Goal: Task Accomplishment & Management: Manage account settings

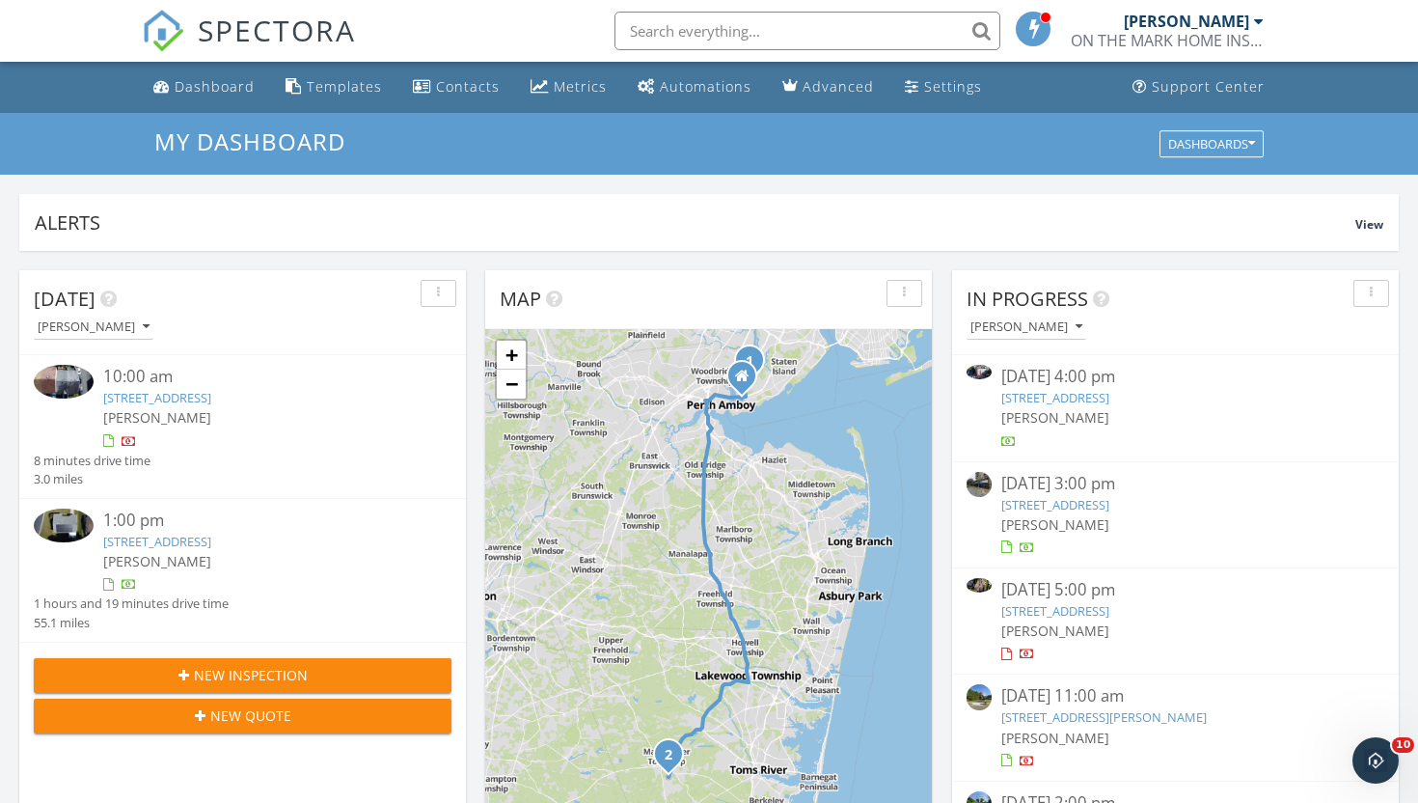
click at [1164, 36] on div "ON THE MARK HOME INSPECTIONS" at bounding box center [1167, 40] width 193 height 19
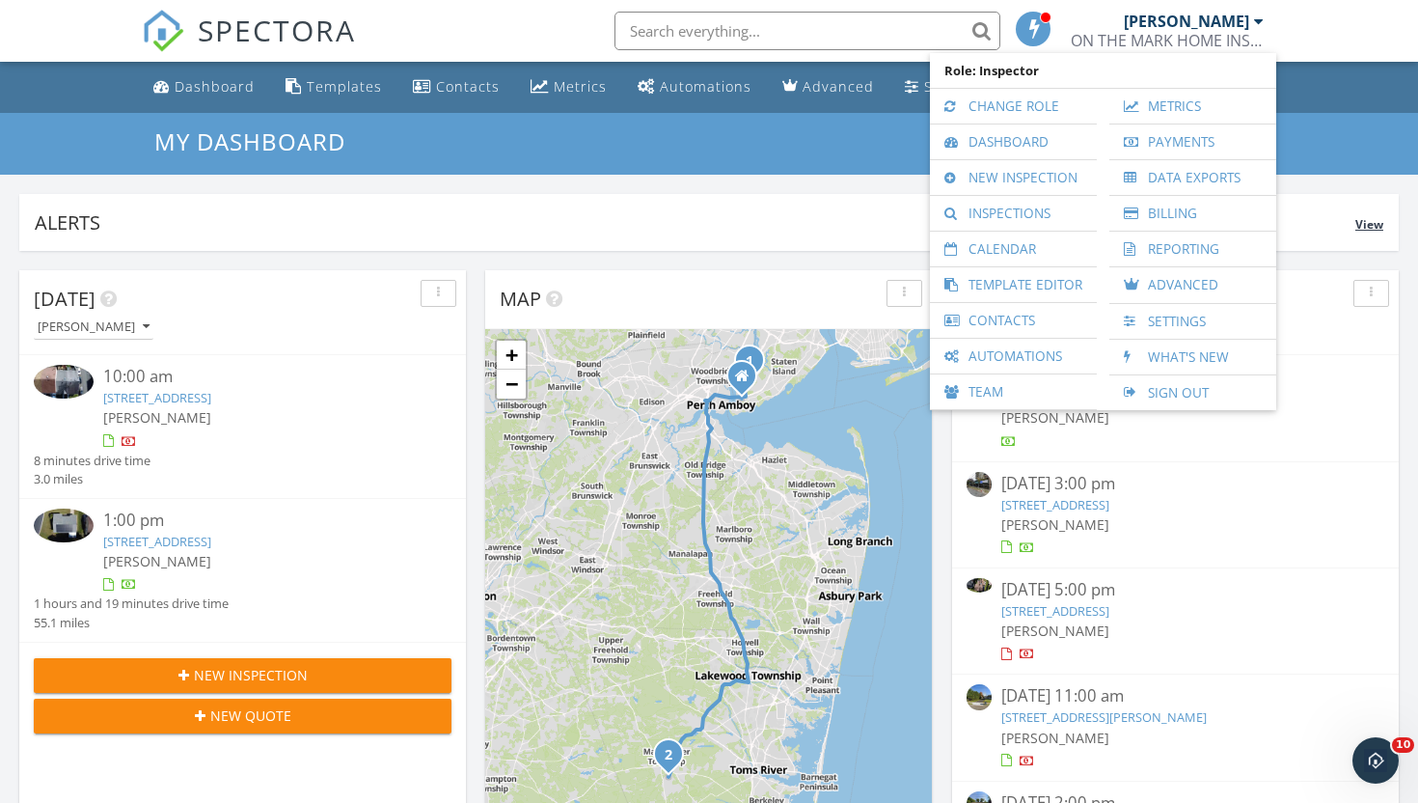
click at [744, 204] on div "Alerts View" at bounding box center [709, 222] width 1380 height 57
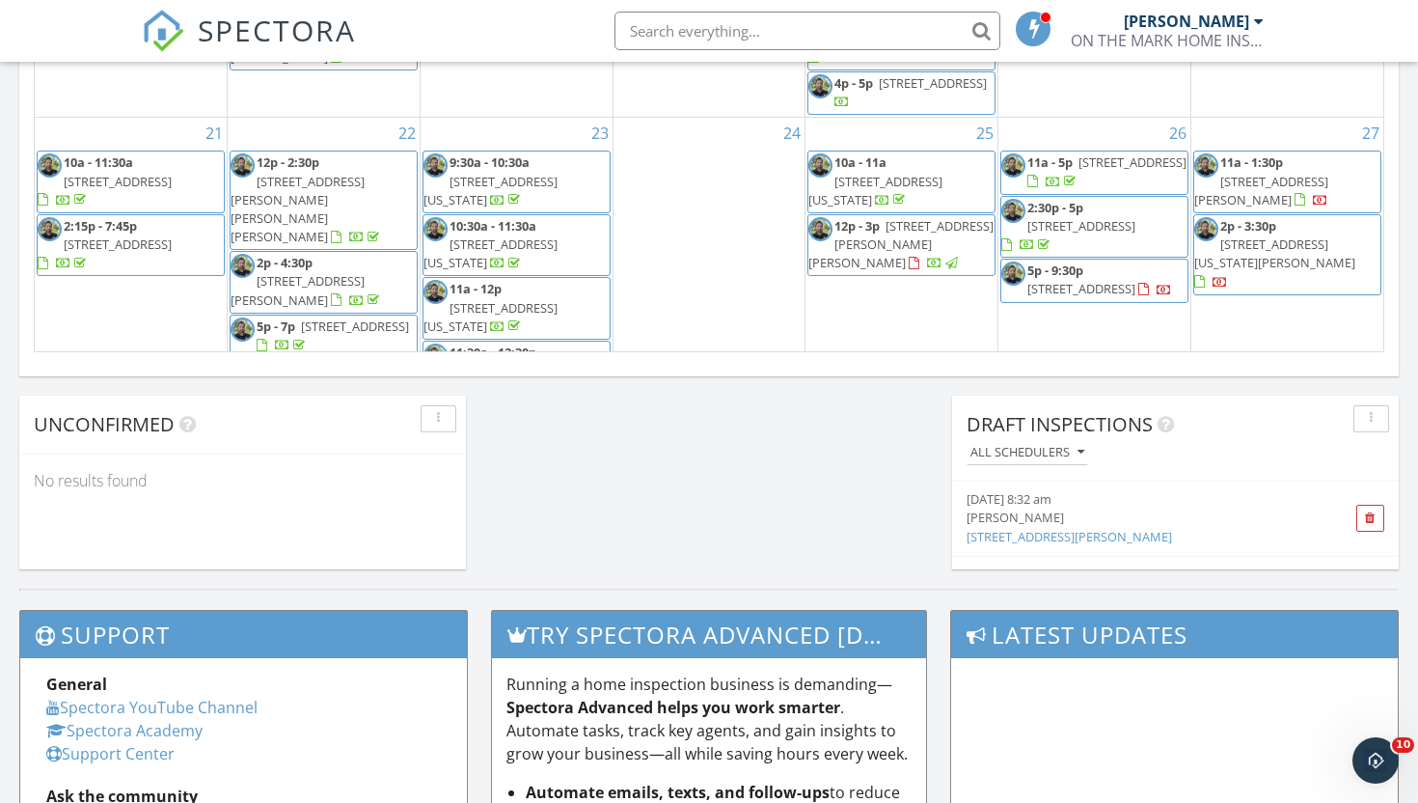
scroll to position [185, 0]
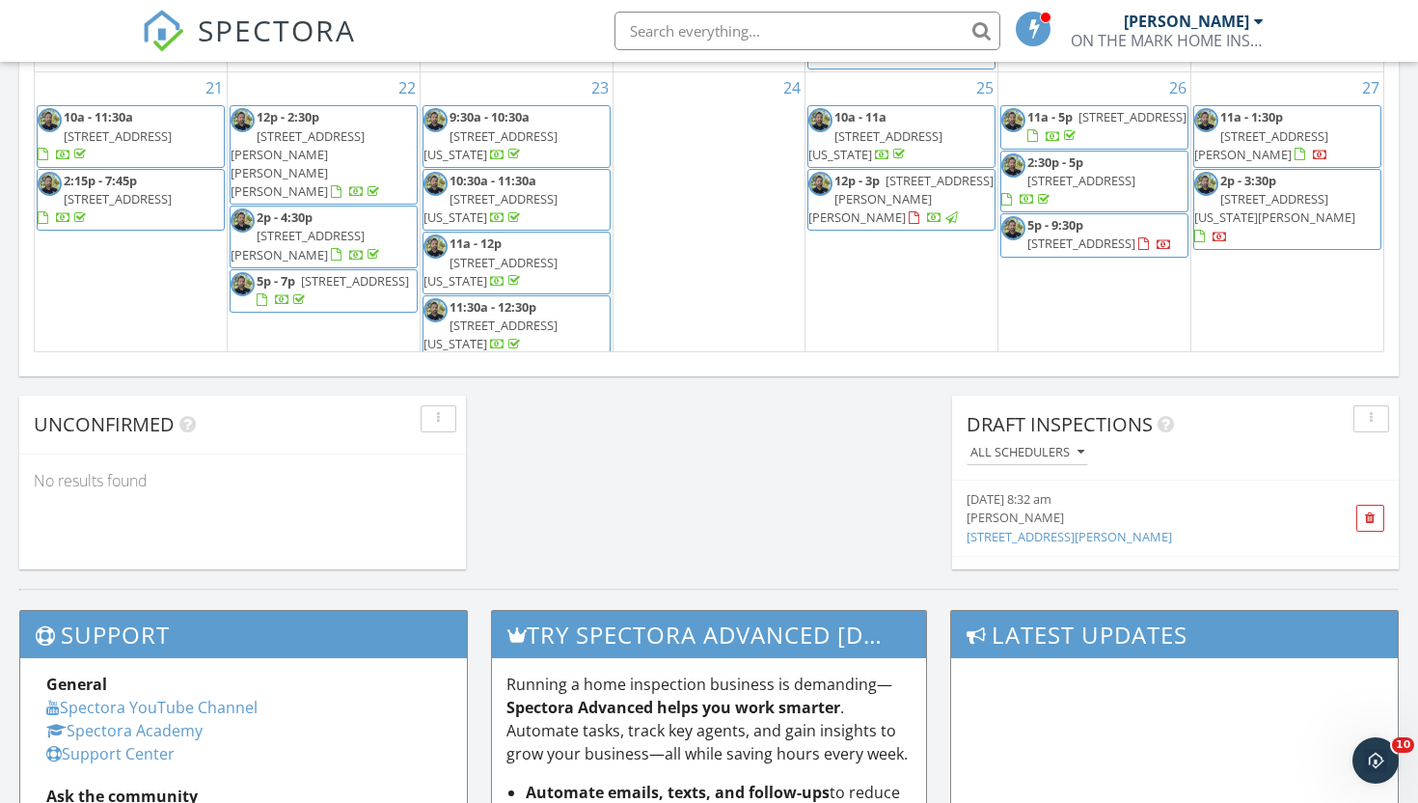
click at [1093, 125] on span "253 S Pearl St, Red Bank 07701" at bounding box center [1133, 116] width 108 height 17
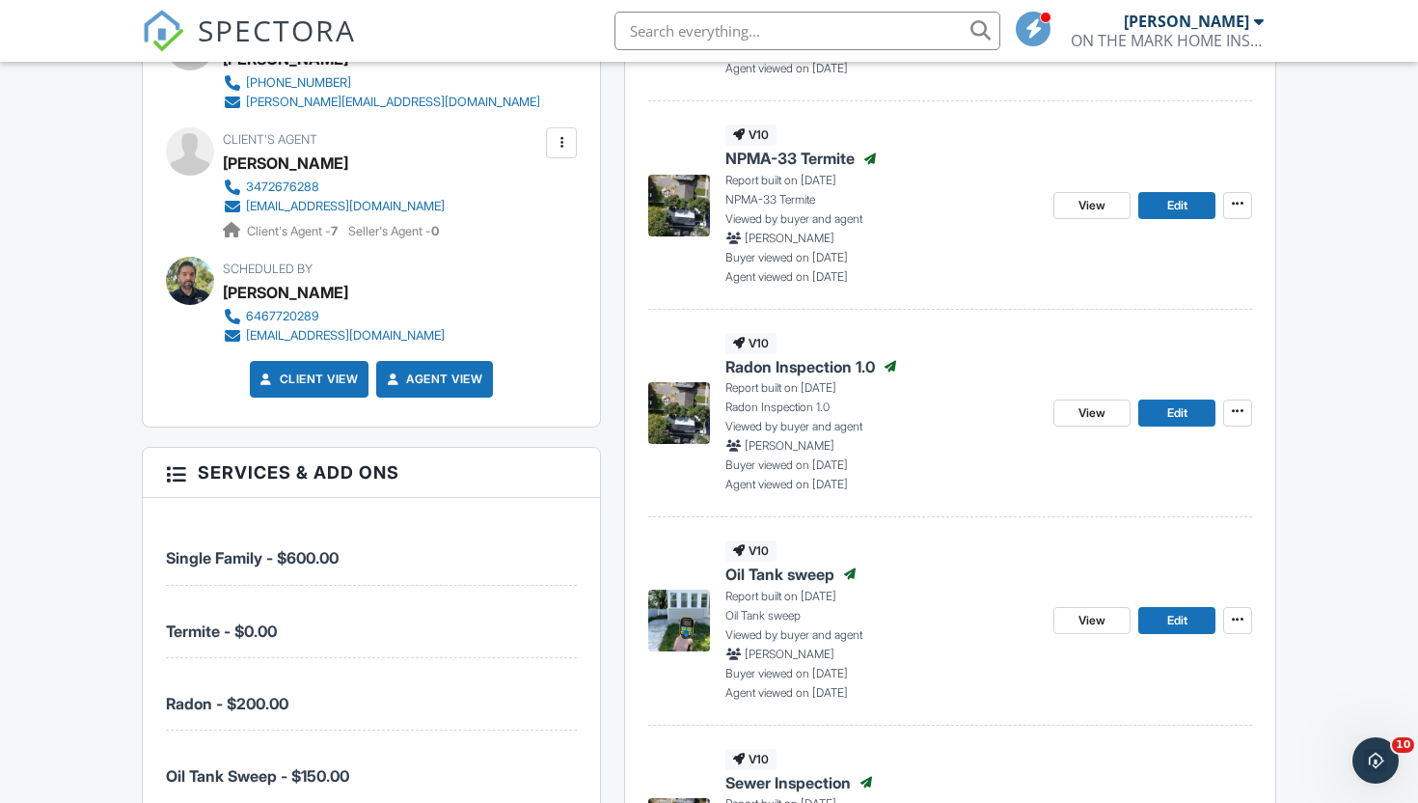
scroll to position [946, 0]
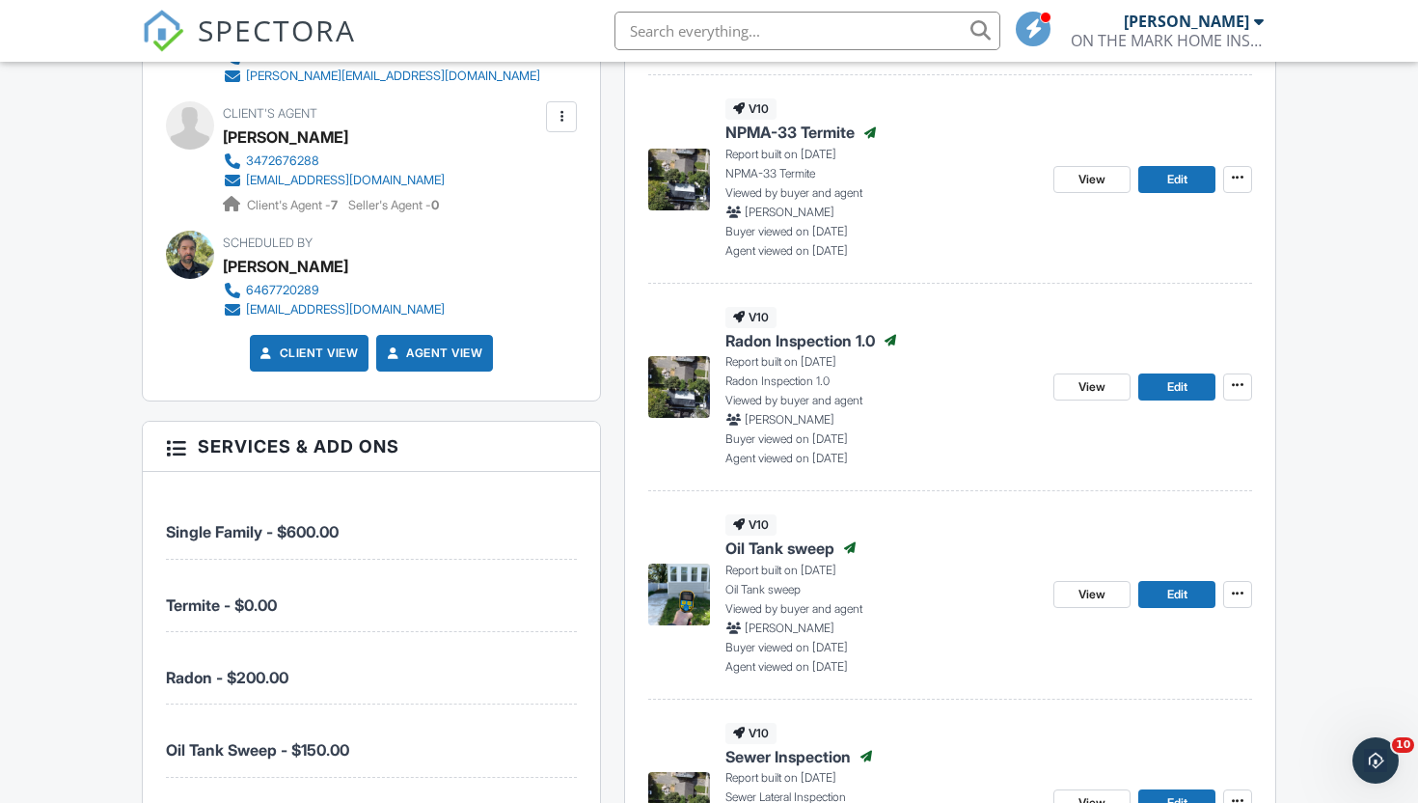
click at [764, 353] on div "v10 Radon Inspection 1.0 Published Report built on 09/26/2025 Radon Inspection …" at bounding box center [882, 387] width 313 height 160
click at [761, 346] on span "Radon Inspection 1.0" at bounding box center [801, 340] width 150 height 21
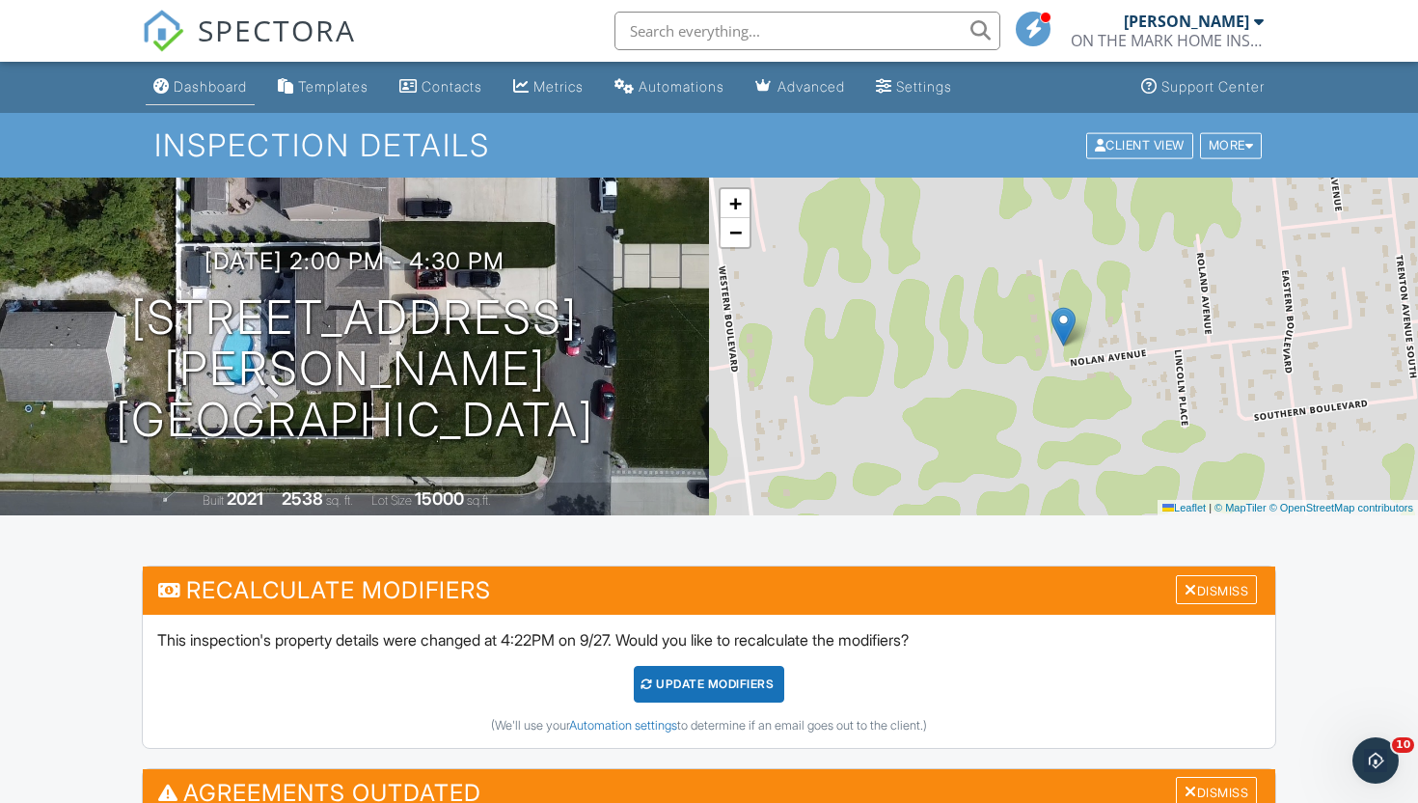
click at [228, 82] on div "Dashboard" at bounding box center [210, 86] width 73 height 16
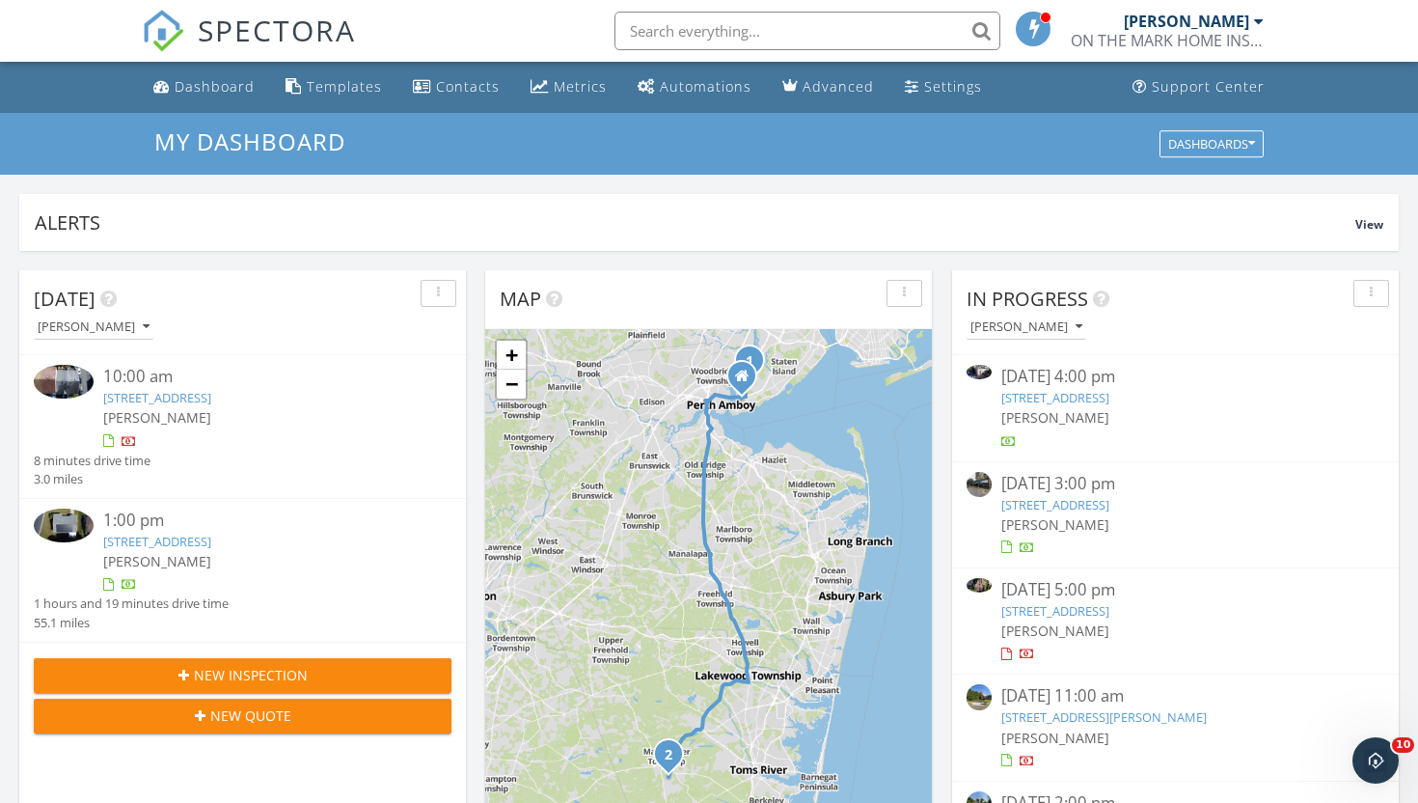
click at [682, 28] on input "text" at bounding box center [808, 31] width 386 height 39
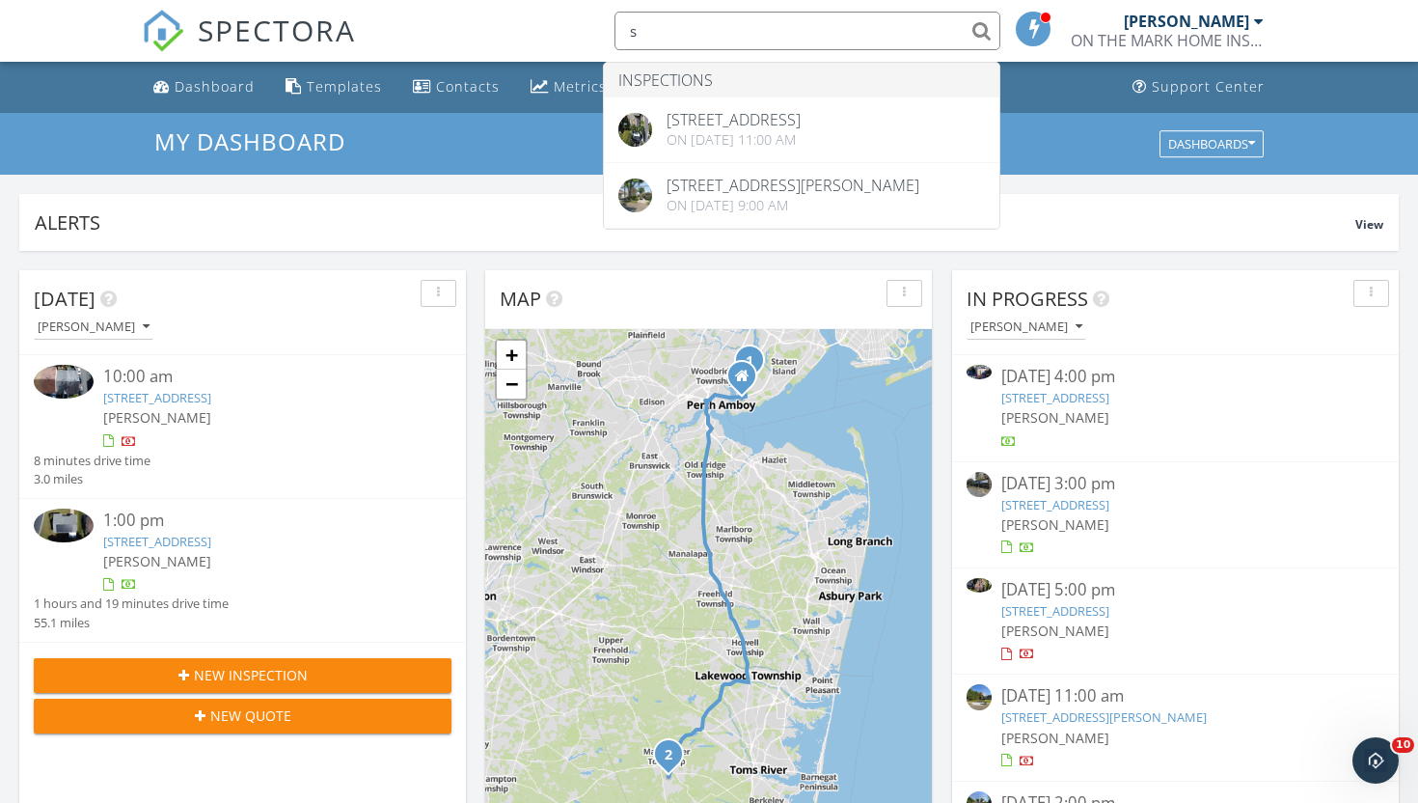
type input "s"
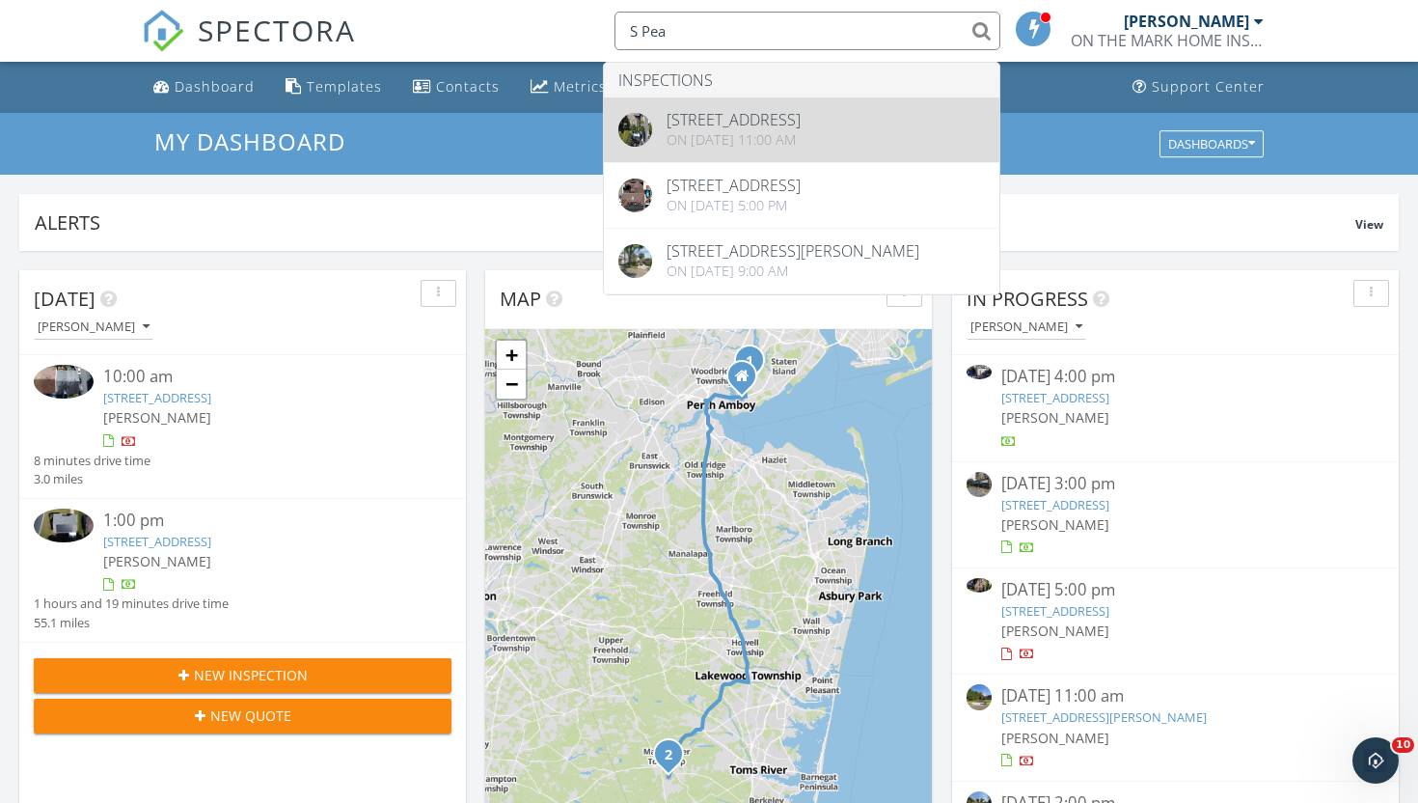
type input "S Pea"
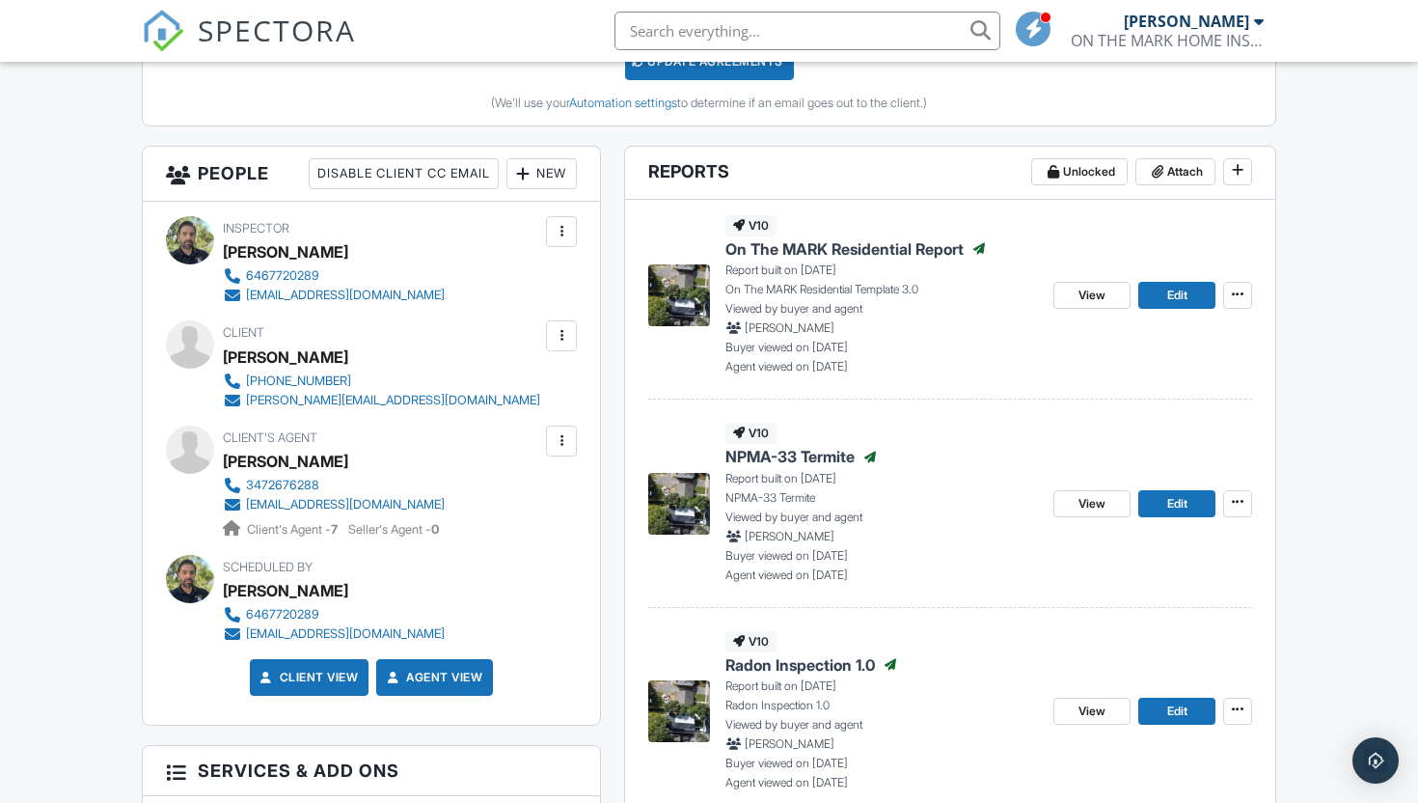
click at [780, 243] on span "On The MARK Residential Report" at bounding box center [845, 248] width 238 height 21
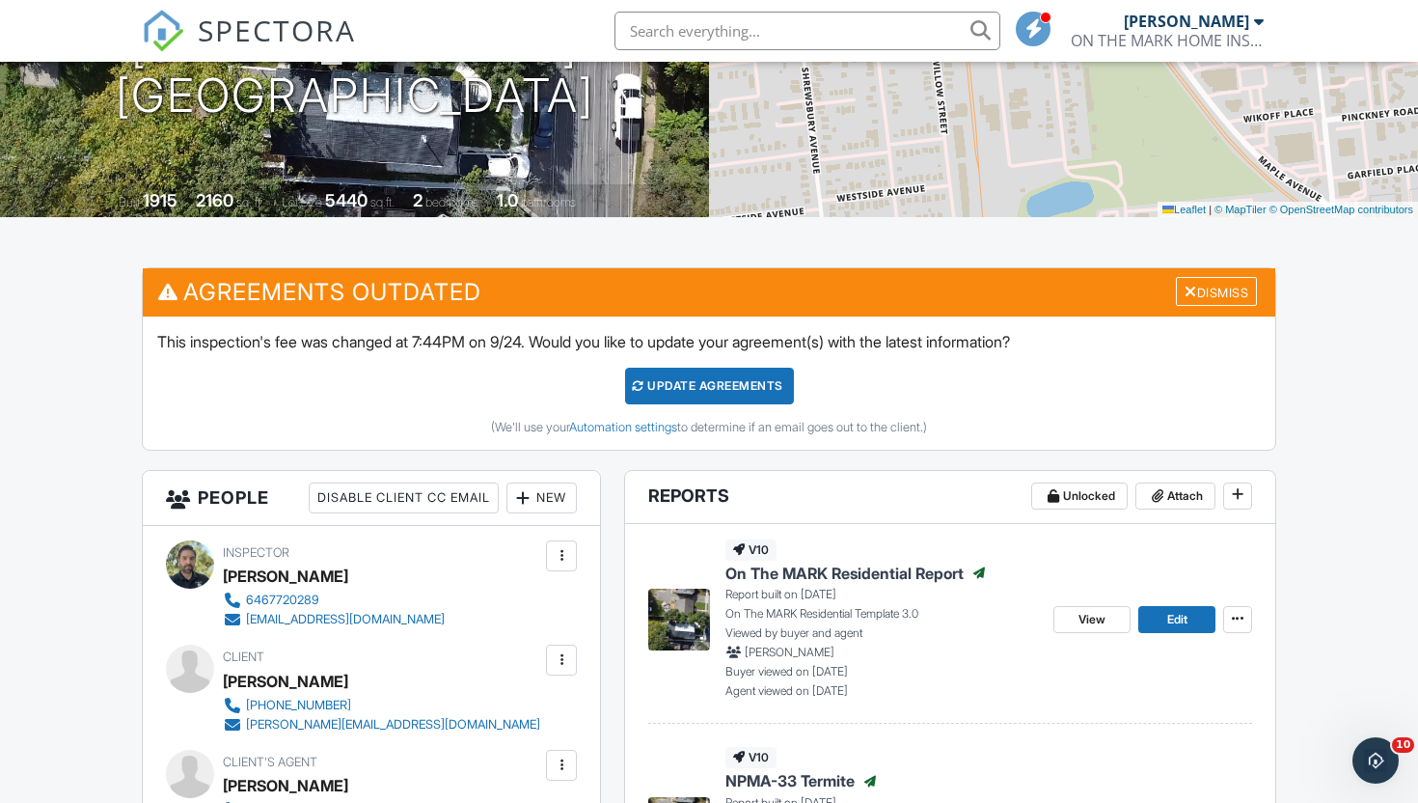
scroll to position [304, 0]
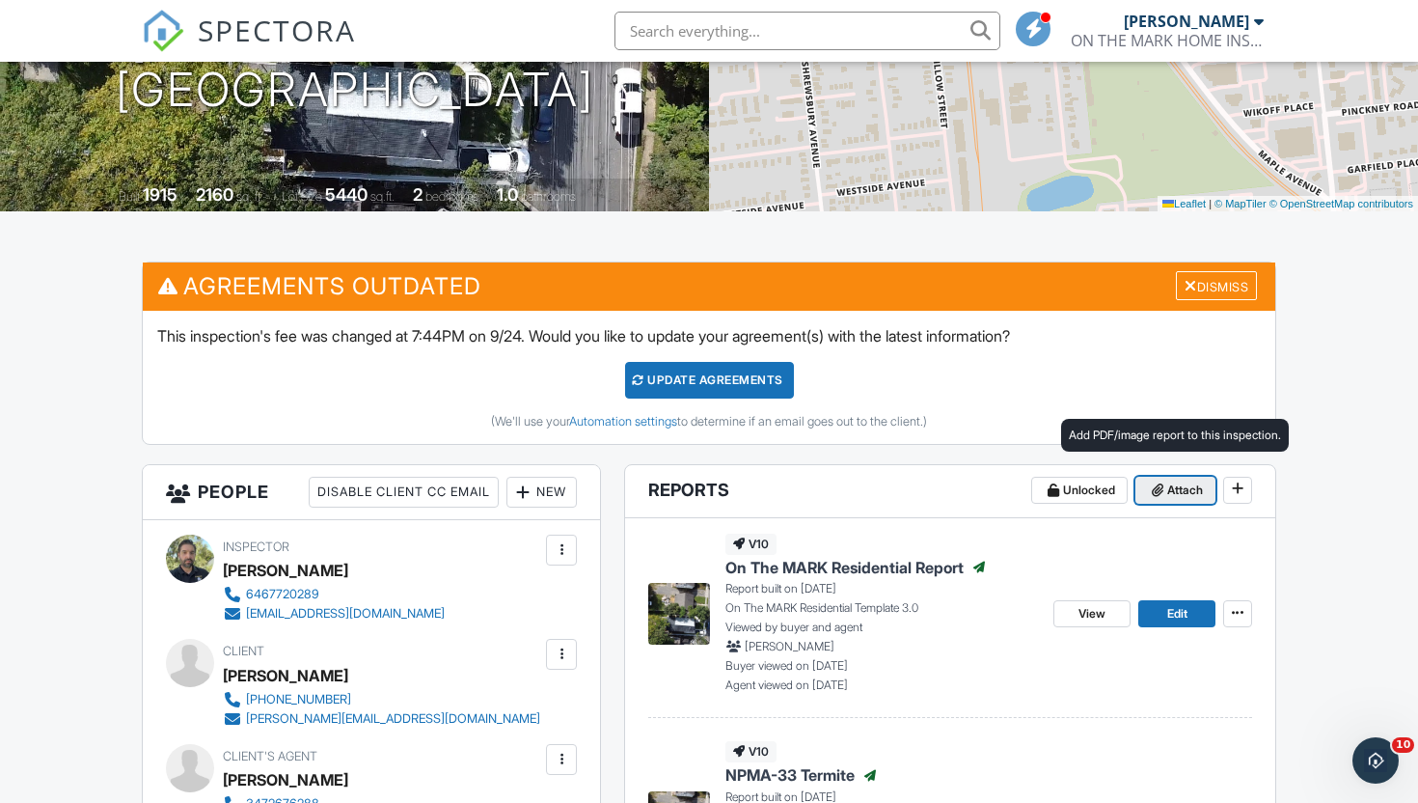
click at [1148, 495] on span at bounding box center [1157, 489] width 19 height 19
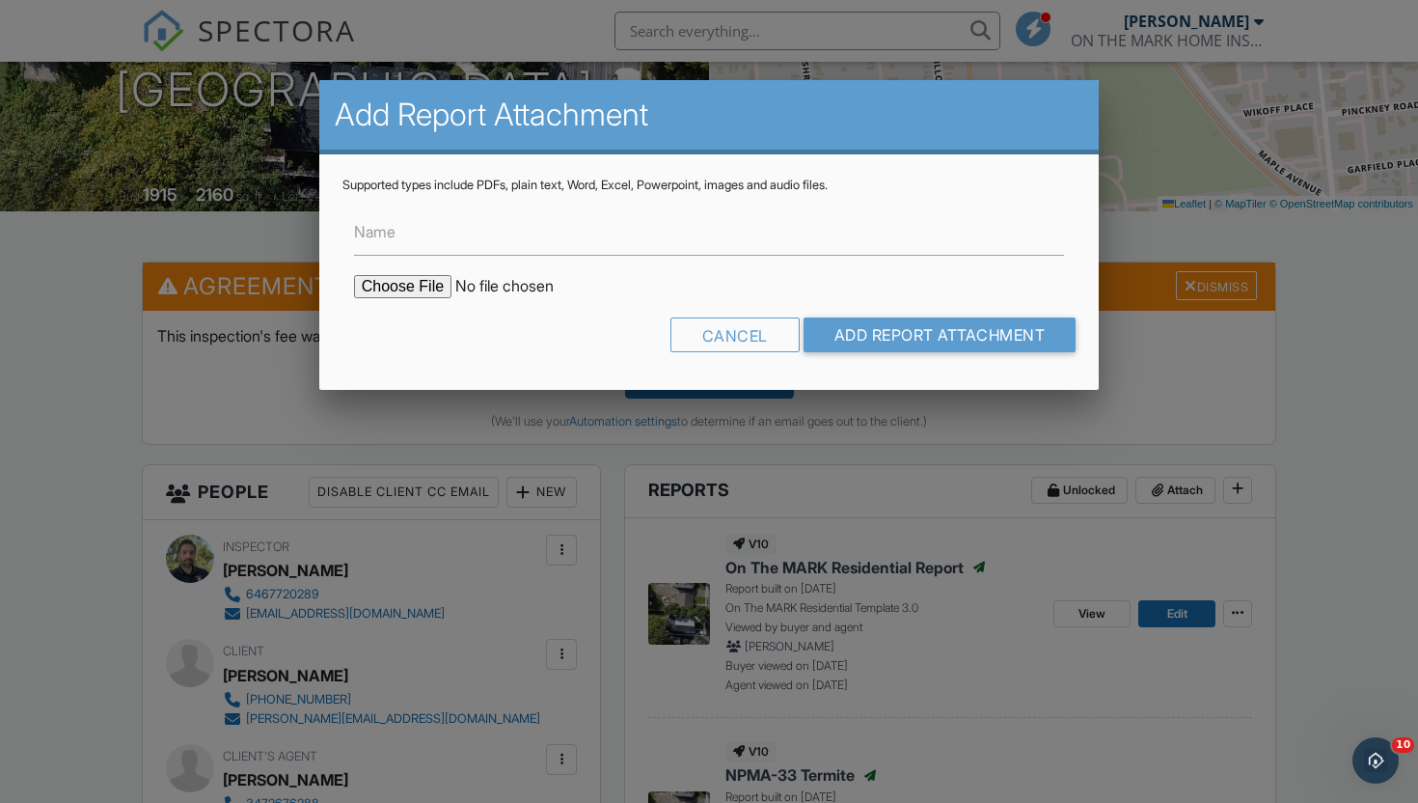
click at [403, 284] on input "file" at bounding box center [518, 286] width 328 height 23
type input "C:\fakepath\253 s pearl st _IJ04EPQT0003.pdf"
click at [923, 335] on input "Add Report Attachment" at bounding box center [940, 334] width 273 height 35
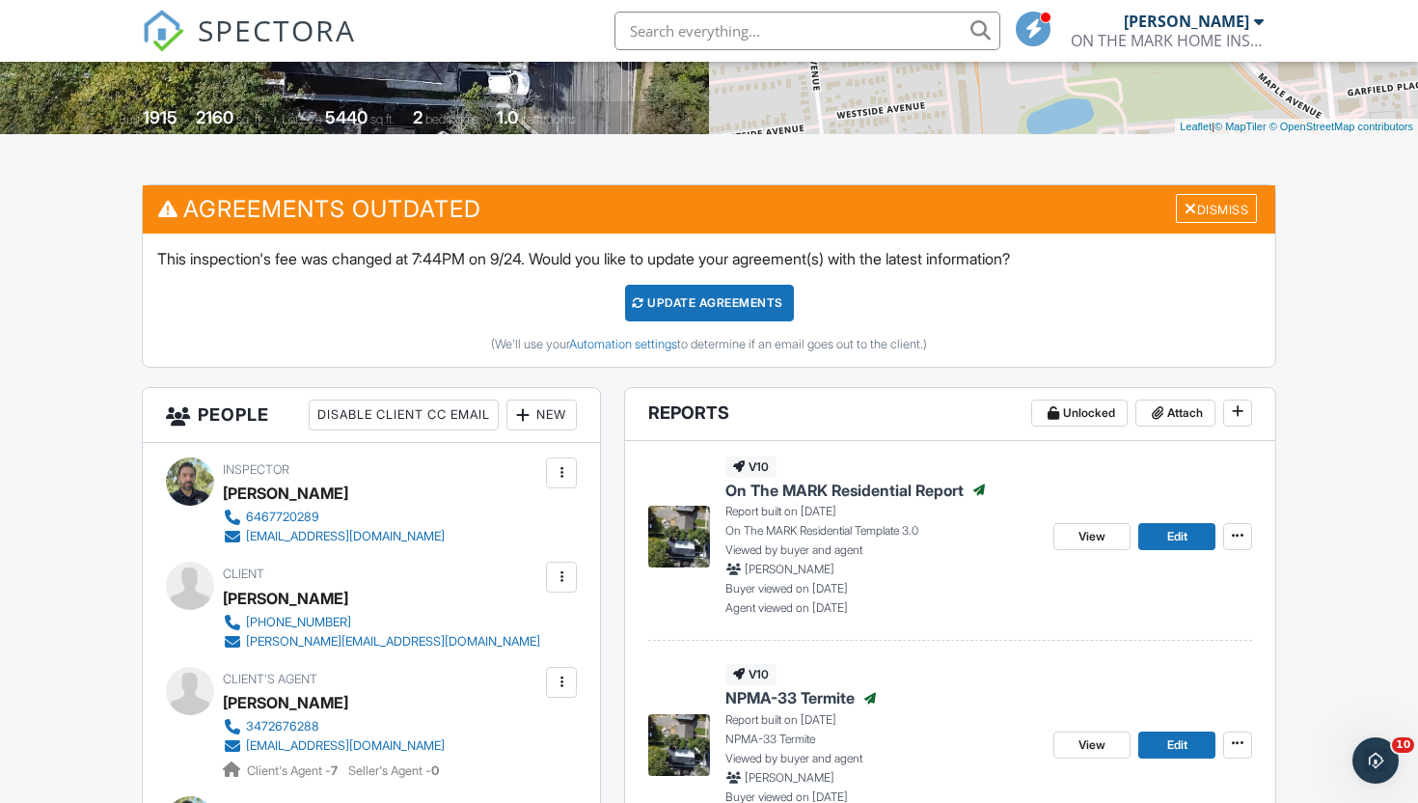
scroll to position [394, 0]
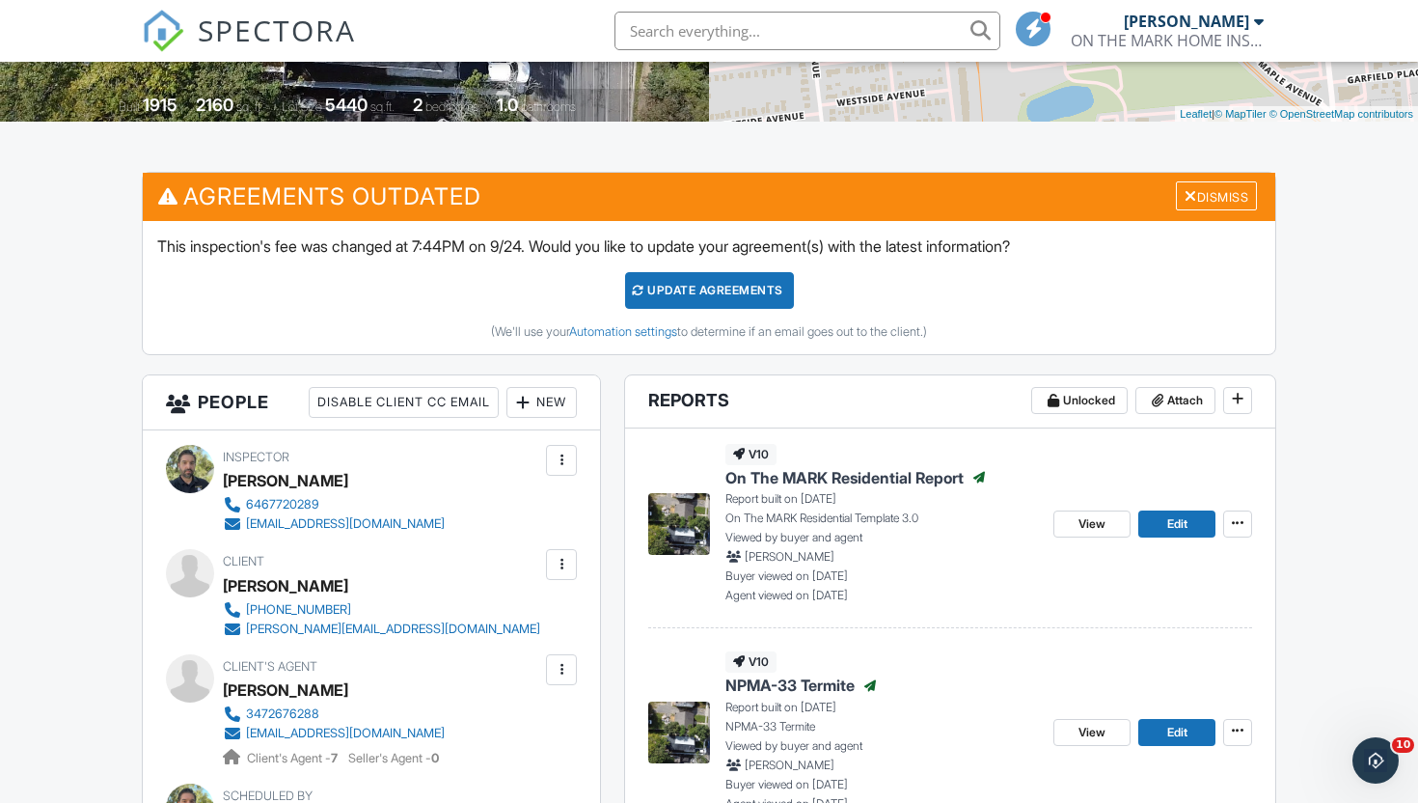
drag, startPoint x: 220, startPoint y: 584, endPoint x: 322, endPoint y: 579, distance: 102.4
click at [322, 579] on div "Client [PERSON_NAME] [PHONE_NUMBER] [PERSON_NAME][EMAIL_ADDRESS][DOMAIN_NAME]" at bounding box center [371, 593] width 411 height 89
click at [322, 579] on div "[PERSON_NAME]" at bounding box center [389, 585] width 333 height 29
drag, startPoint x: 322, startPoint y: 579, endPoint x: 239, endPoint y: 583, distance: 83.1
click at [239, 583] on div "[PERSON_NAME]" at bounding box center [389, 585] width 333 height 29
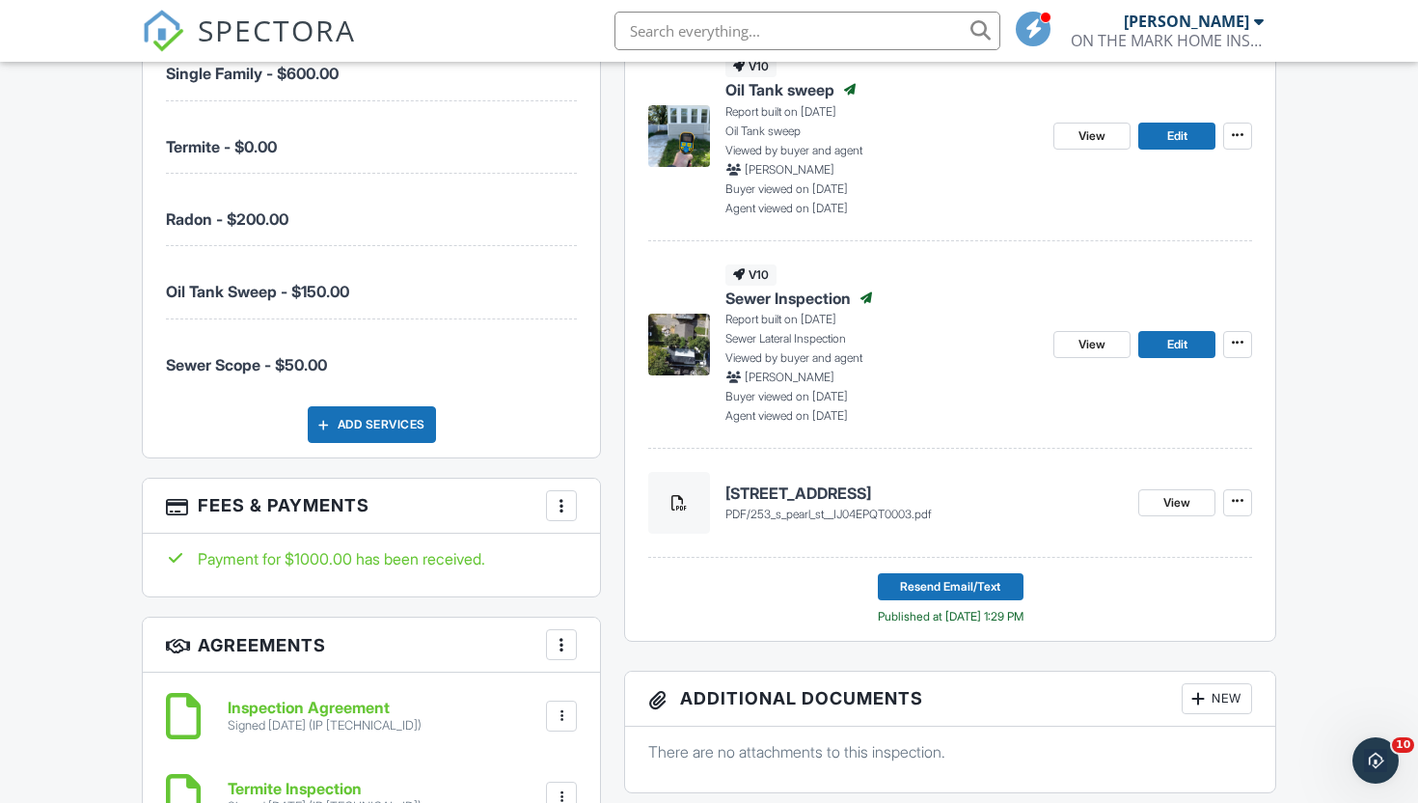
scroll to position [1429, 0]
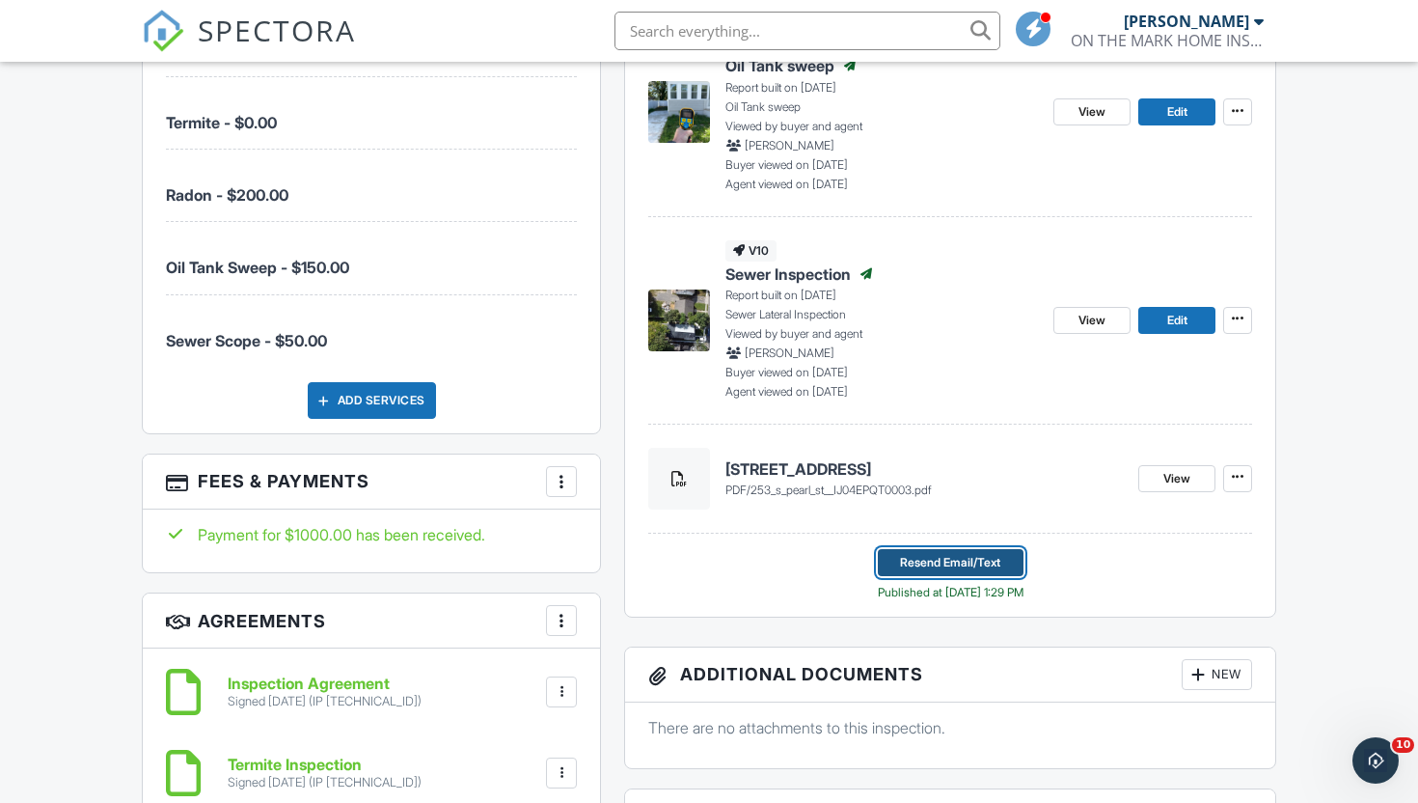
click at [934, 559] on span "Resend Email/Text" at bounding box center [950, 562] width 100 height 19
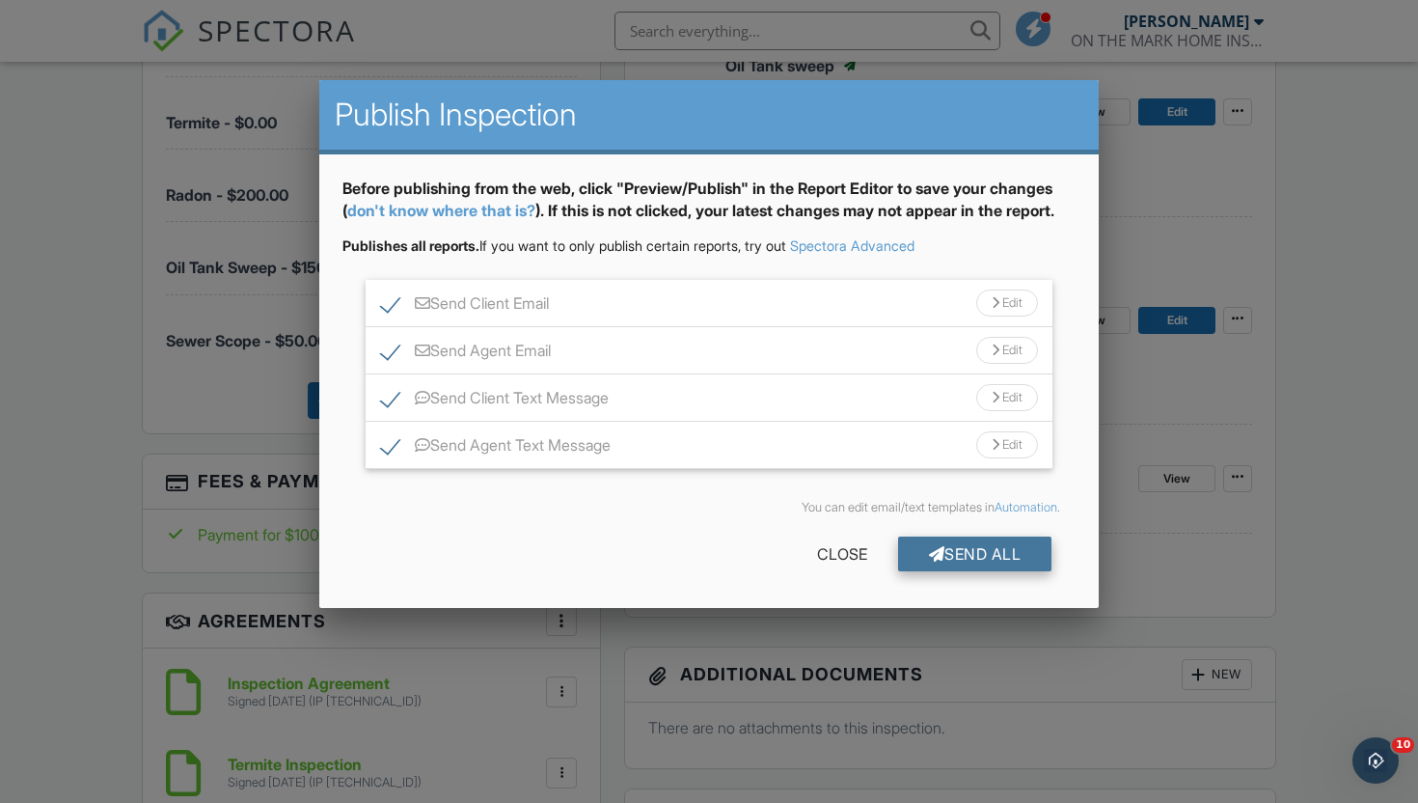
click at [975, 571] on div "Send All" at bounding box center [975, 553] width 154 height 35
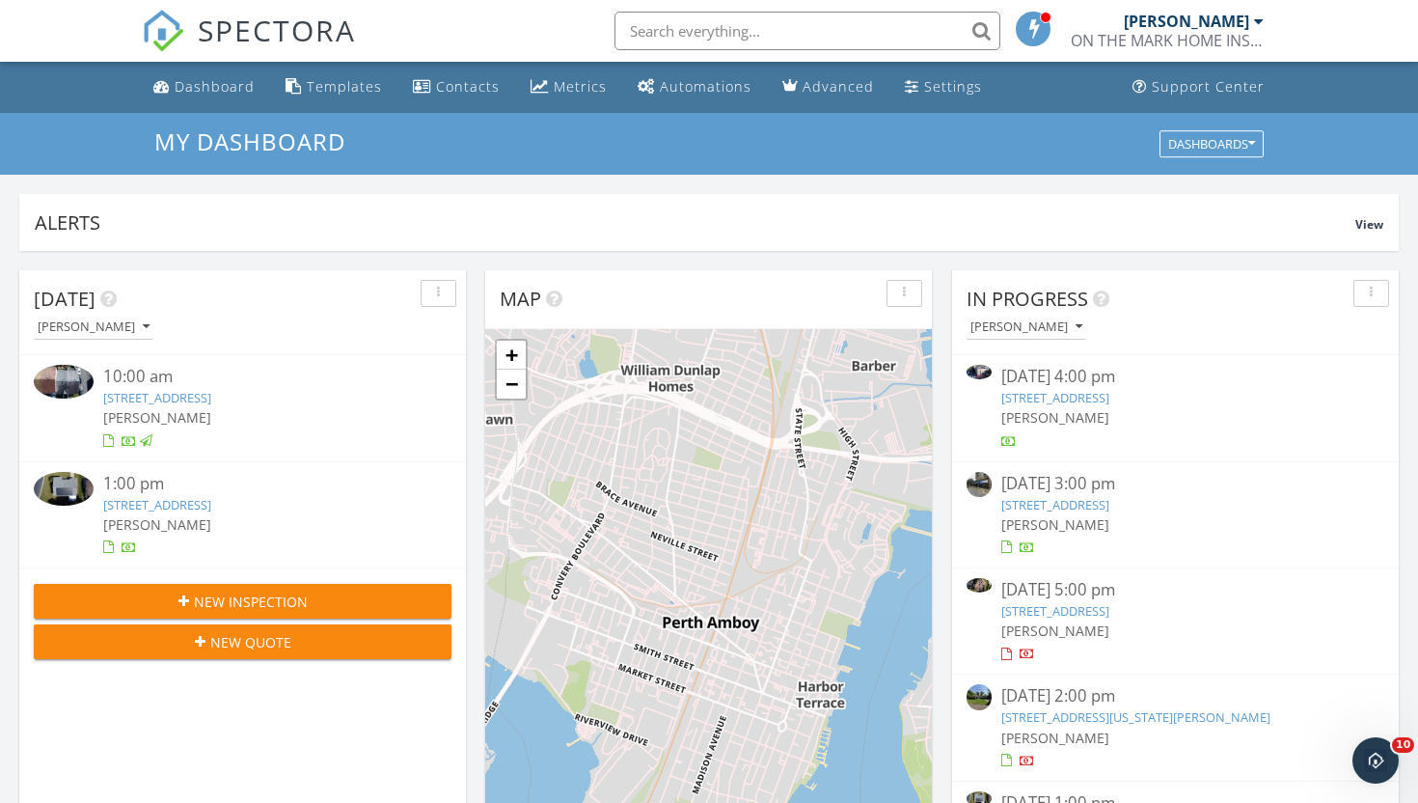
click at [1173, 32] on div "ON THE MARK HOME INSPECTIONS" at bounding box center [1167, 40] width 193 height 19
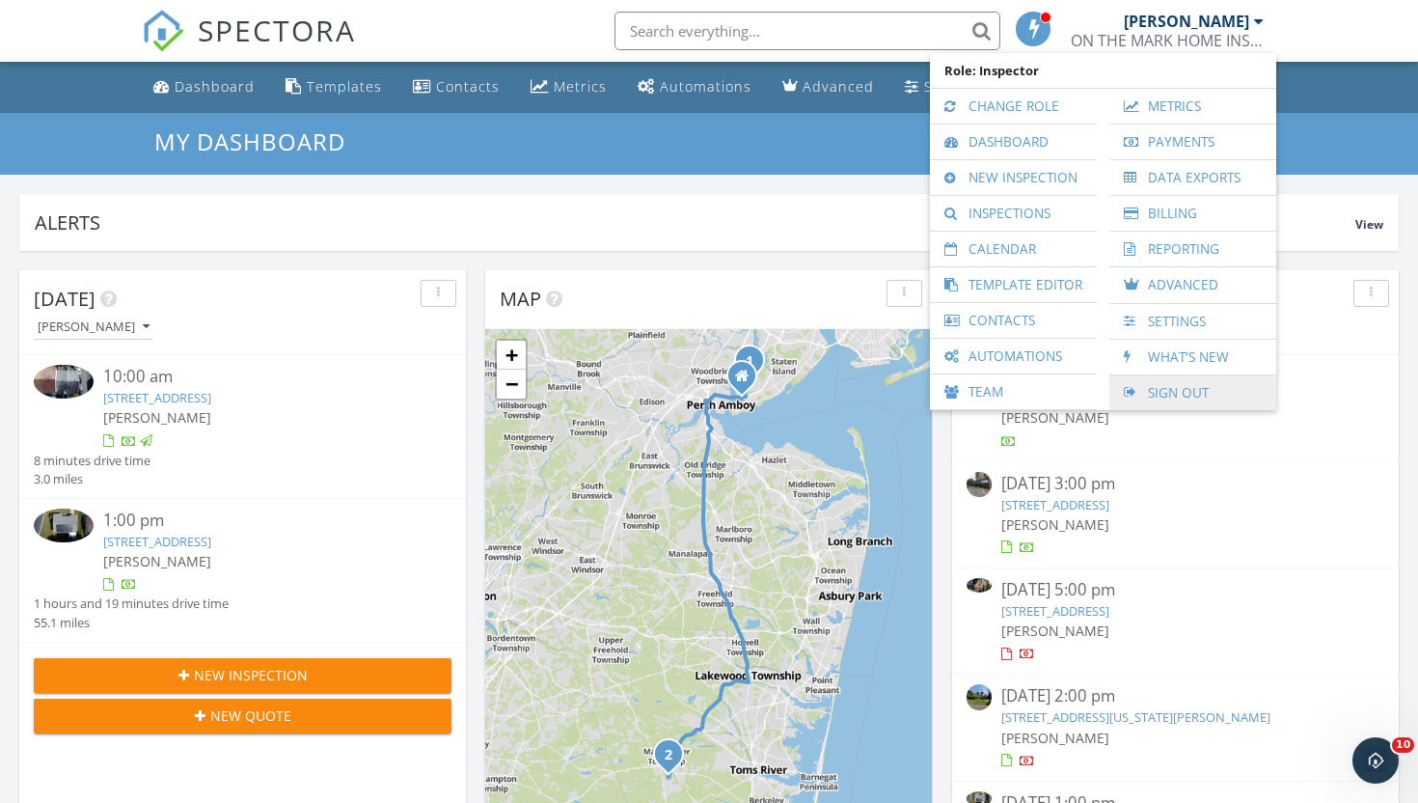
click at [1156, 384] on link "Sign Out" at bounding box center [1193, 392] width 148 height 35
